Goal: Navigation & Orientation: Find specific page/section

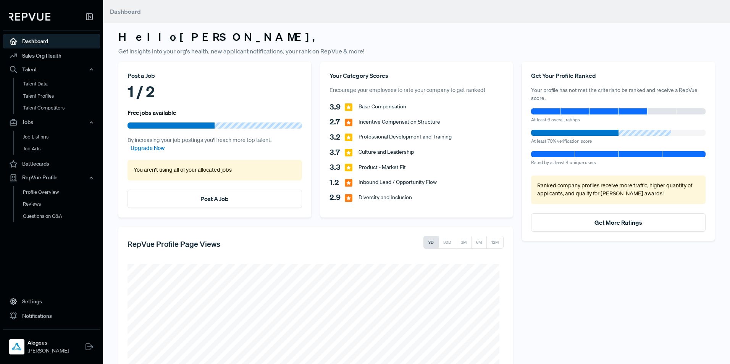
click at [47, 42] on link "Dashboard" at bounding box center [51, 41] width 97 height 14
click at [46, 90] on link "Talent Profiles" at bounding box center [61, 99] width 97 height 19
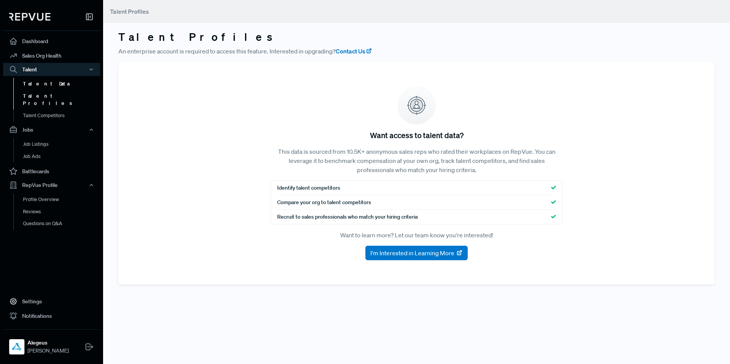
click at [42, 80] on link "Talent Data" at bounding box center [61, 84] width 97 height 12
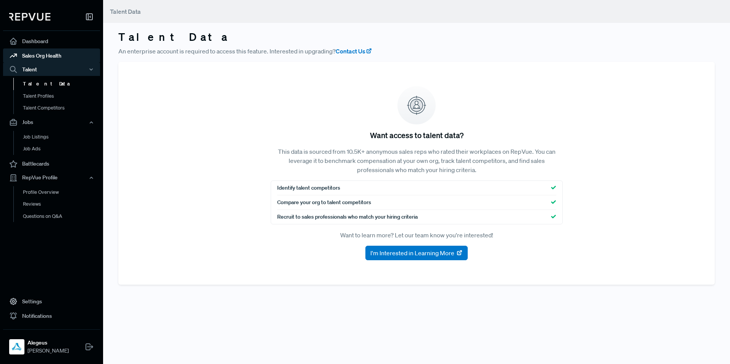
click at [58, 53] on link "Sales Org Health" at bounding box center [51, 55] width 97 height 14
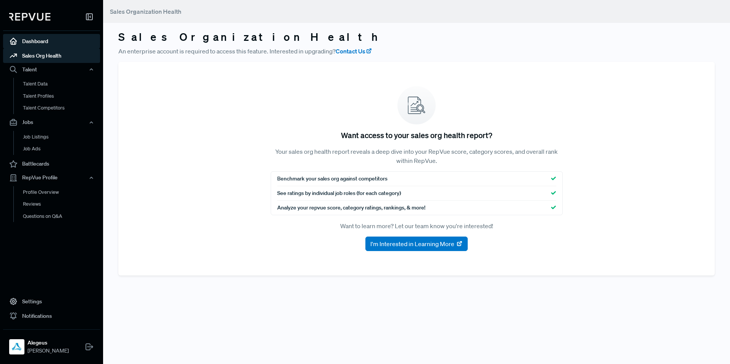
click at [56, 44] on link "Dashboard" at bounding box center [51, 41] width 97 height 14
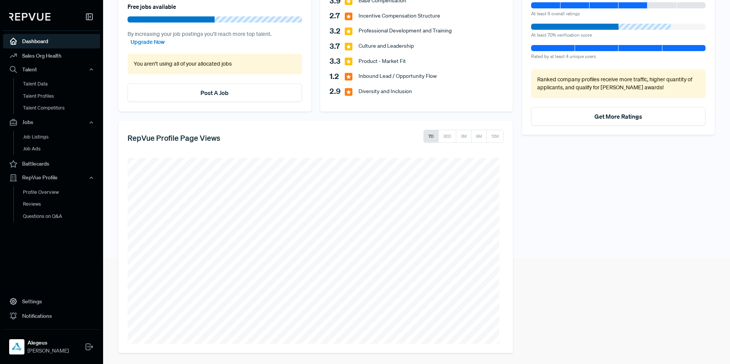
scroll to position [107, 0]
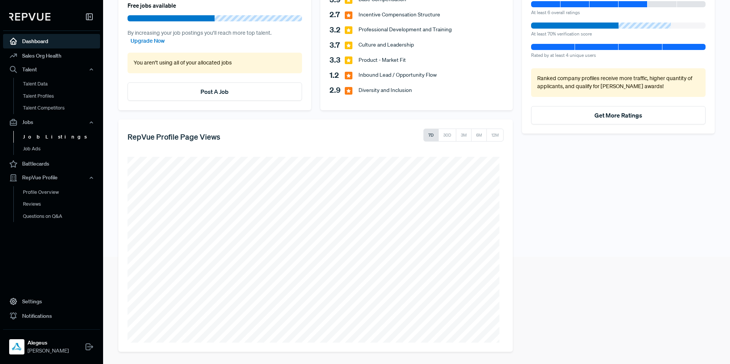
click at [55, 137] on link "Job Listings" at bounding box center [61, 136] width 97 height 12
